Goal: Entertainment & Leisure: Consume media (video, audio)

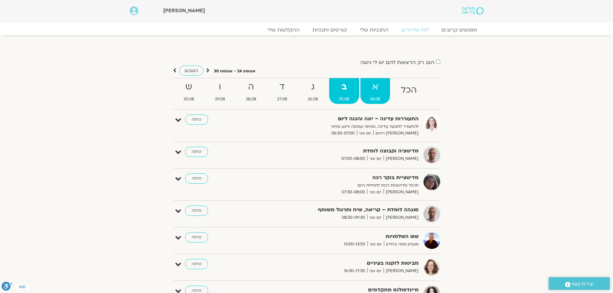
click at [371, 95] on link "א 24.08" at bounding box center [376, 91] width 30 height 26
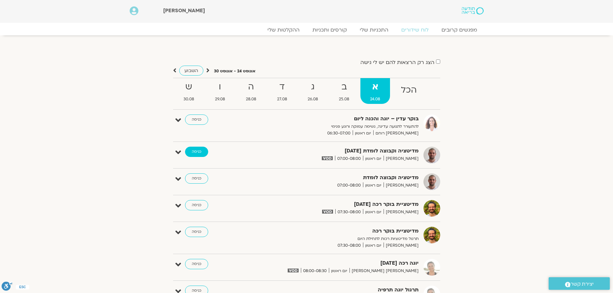
click at [202, 155] on link "כניסה" at bounding box center [196, 152] width 23 height 10
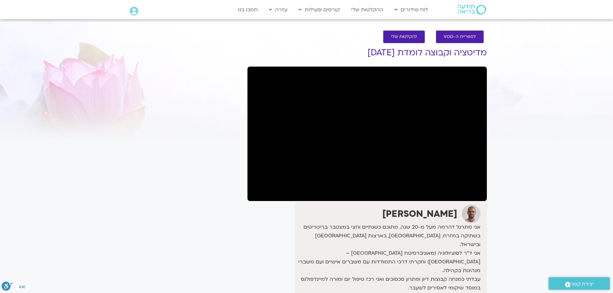
click at [303, 45] on div "לספריית ה-VOD להקלטות שלי" at bounding box center [367, 36] width 233 height 19
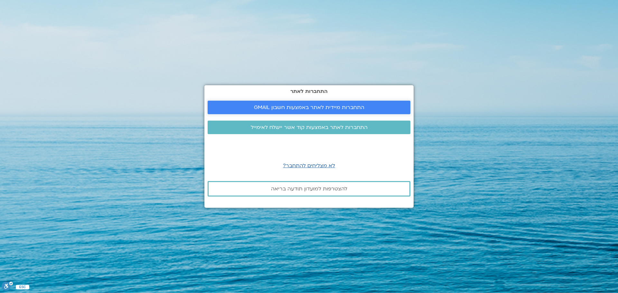
click at [299, 105] on span "התחברות מיידית לאתר באמצעות חשבון GMAIL" at bounding box center [309, 108] width 110 height 6
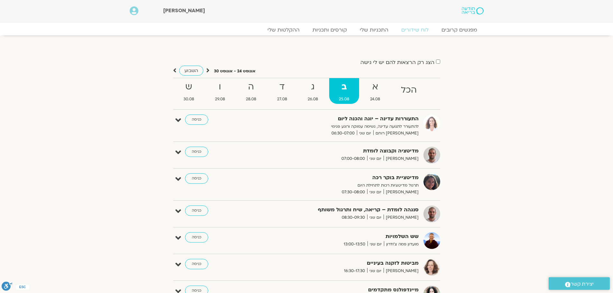
click at [81, 104] on section "הצג רק הרצאות להם יש לי גישה אוגוסט 24 - אוגוסט 30 השבוע להציג אירועים שפתוחים …" at bounding box center [306, 219] width 613 height 354
click at [385, 85] on strong "א" at bounding box center [376, 87] width 30 height 14
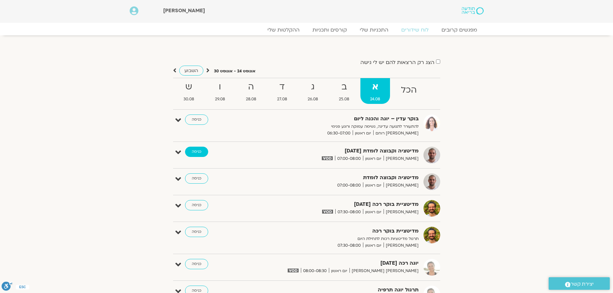
click at [194, 156] on link "כניסה" at bounding box center [196, 152] width 23 height 10
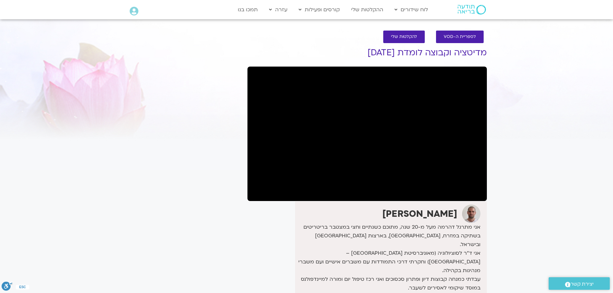
click at [277, 226] on div "דקל קנטי אני מתרגל דהרמה מעל מ-20 שנה, מתוכם כשנתיים וחצי במצטבר בריטריטים בשתי…" at bounding box center [368, 271] width 240 height 138
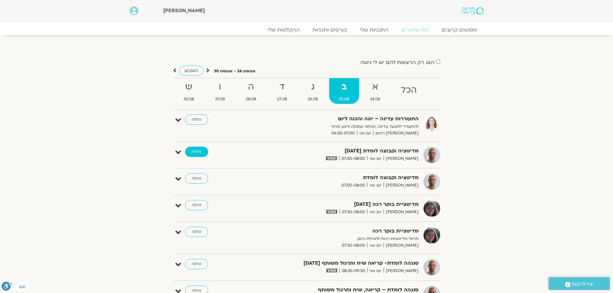
click at [192, 152] on link "כניסה" at bounding box center [196, 152] width 23 height 10
